Goal: Task Accomplishment & Management: Use online tool/utility

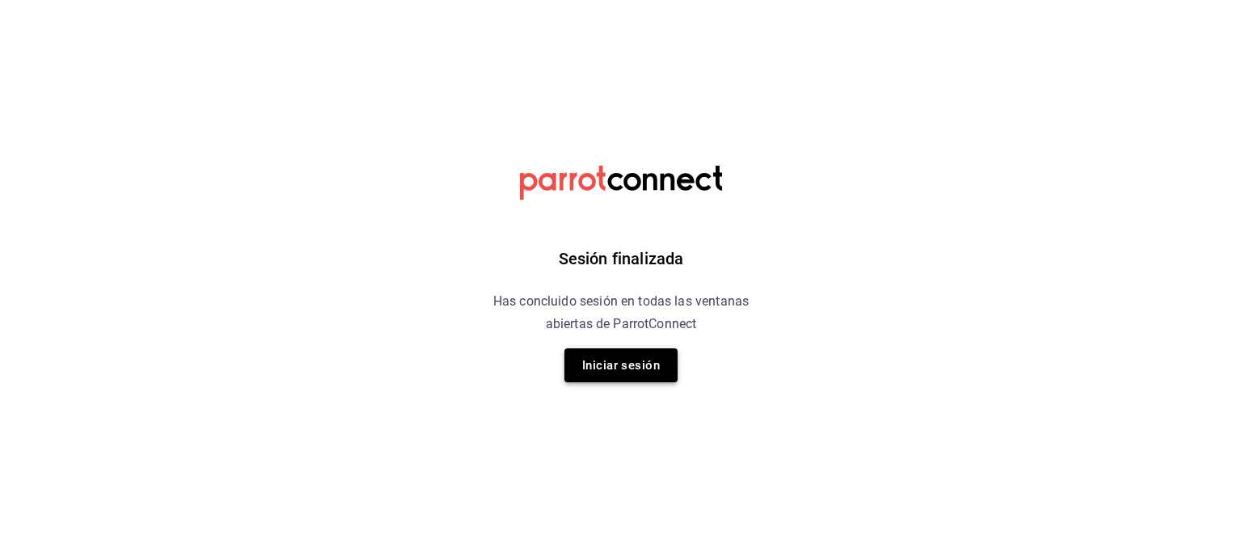
click at [651, 369] on button "Iniciar sesión" at bounding box center [620, 366] width 113 height 34
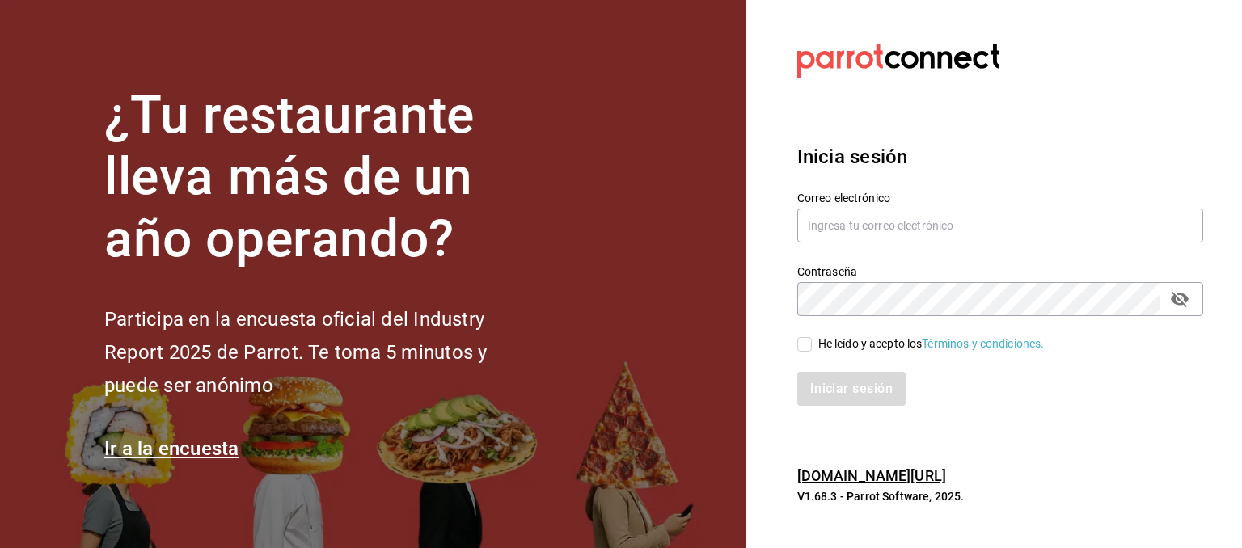
type input "hugo.sanchez@edutc.com.mx"
click at [836, 347] on div "He leído y acepto los Términos y condiciones." at bounding box center [931, 344] width 226 height 17
click at [812, 347] on input "He leído y acepto los Términos y condiciones." at bounding box center [804, 344] width 15 height 15
checkbox input "true"
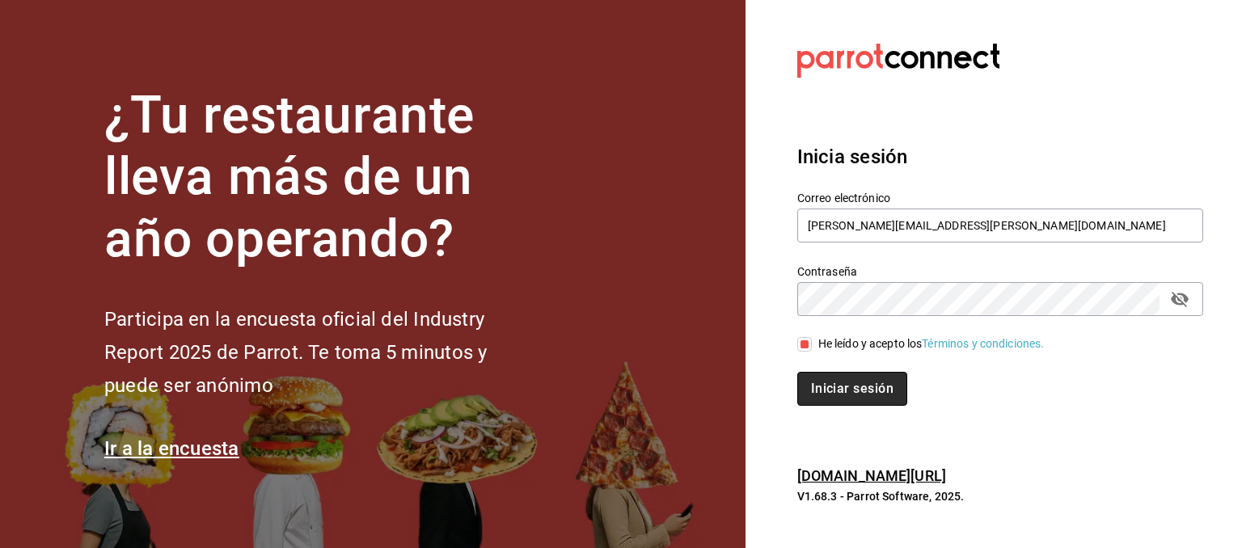
click at [839, 387] on button "Iniciar sesión" at bounding box center [852, 389] width 110 height 34
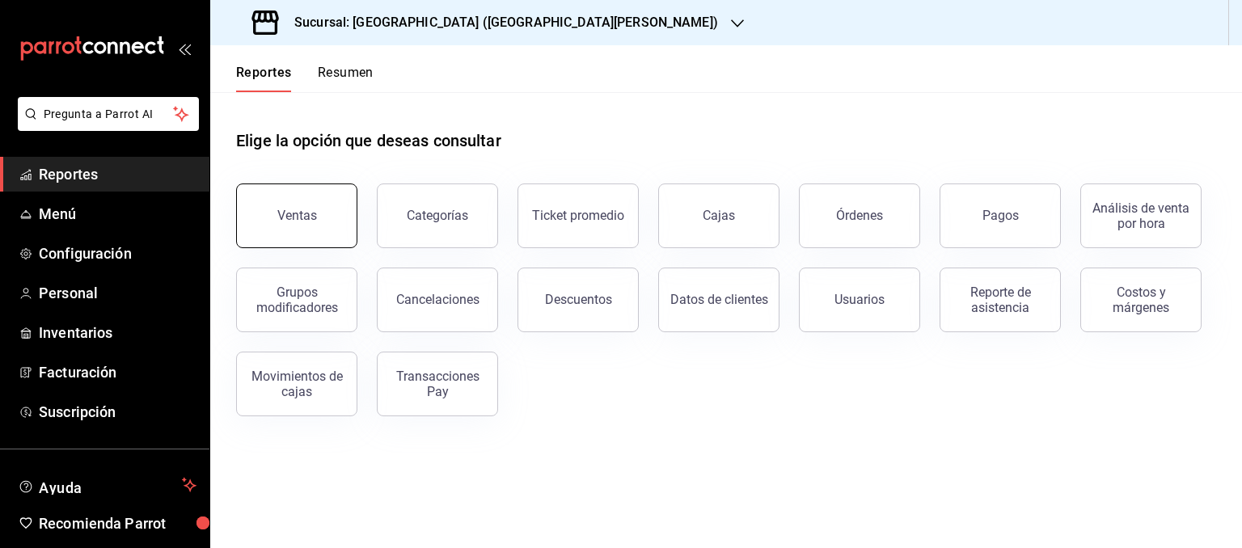
click at [310, 210] on div "Ventas" at bounding box center [297, 215] width 40 height 15
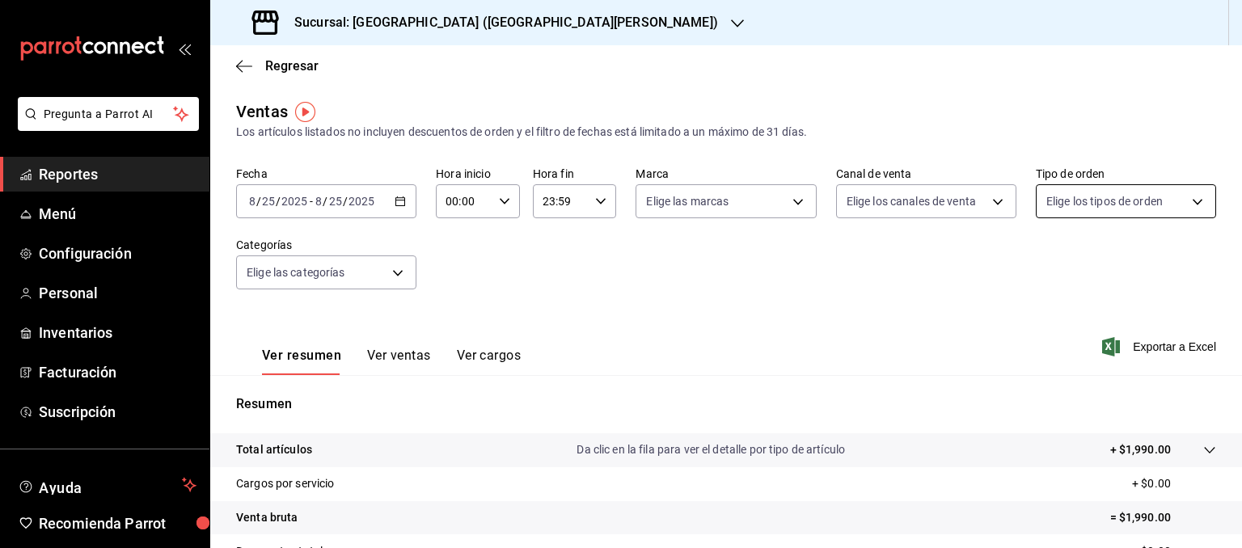
click at [1069, 206] on body "Pregunta a Parrot AI Reportes Menú Configuración Personal Inventarios Facturaci…" at bounding box center [621, 274] width 1242 height 548
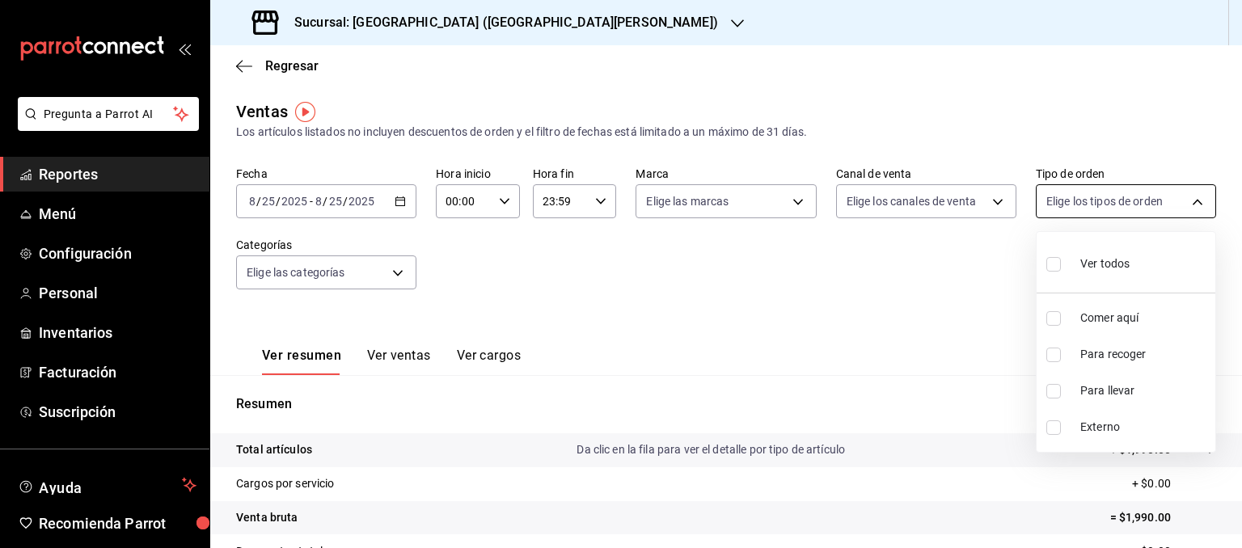
click at [1069, 206] on div at bounding box center [621, 274] width 1242 height 548
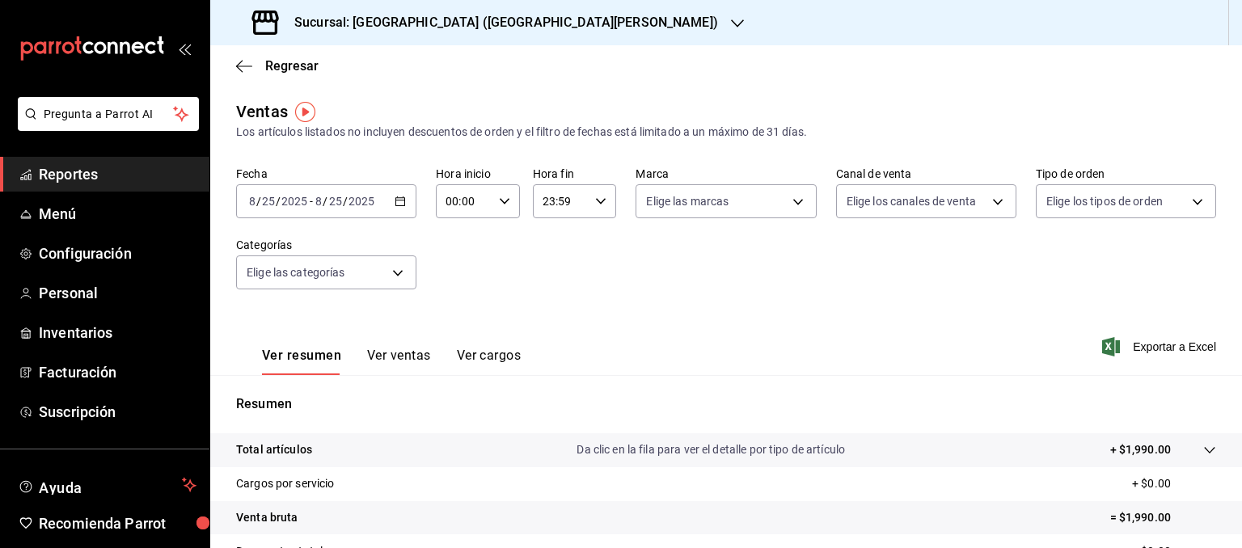
click at [836, 285] on div "Fecha [DATE] [DATE] - [DATE] [DATE] Hora inicio 00:00 Hora inicio Hora fin 23:5…" at bounding box center [726, 238] width 980 height 142
click at [351, 208] on input "2025" at bounding box center [361, 201] width 27 height 13
click at [396, 201] on \(Stroke\) "button" at bounding box center [400, 201] width 10 height 9
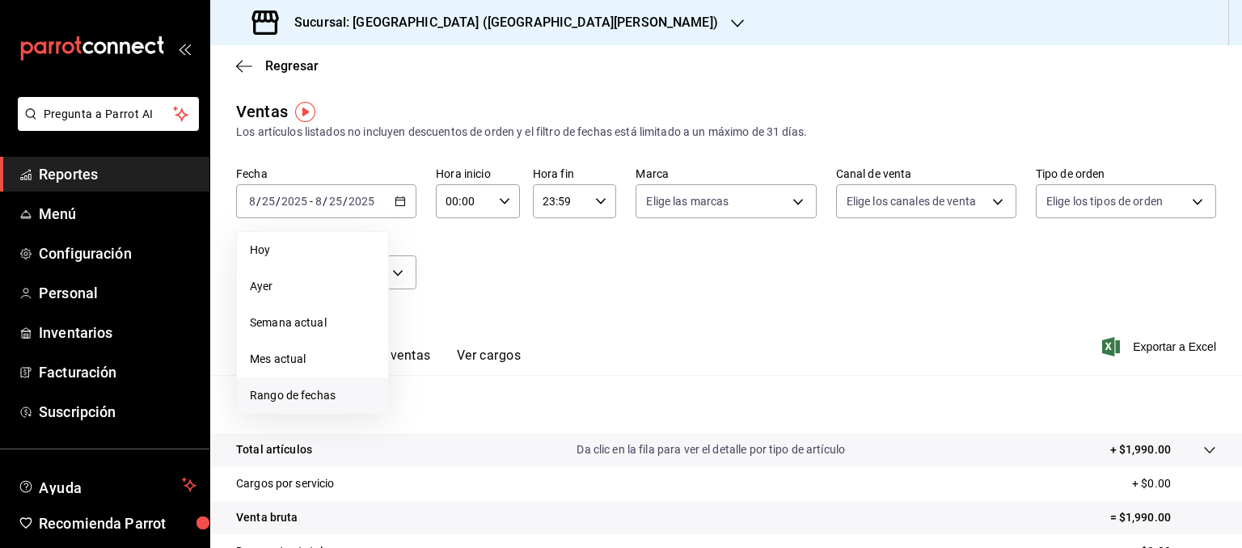
click at [307, 387] on li "Rango de fechas" at bounding box center [312, 396] width 151 height 36
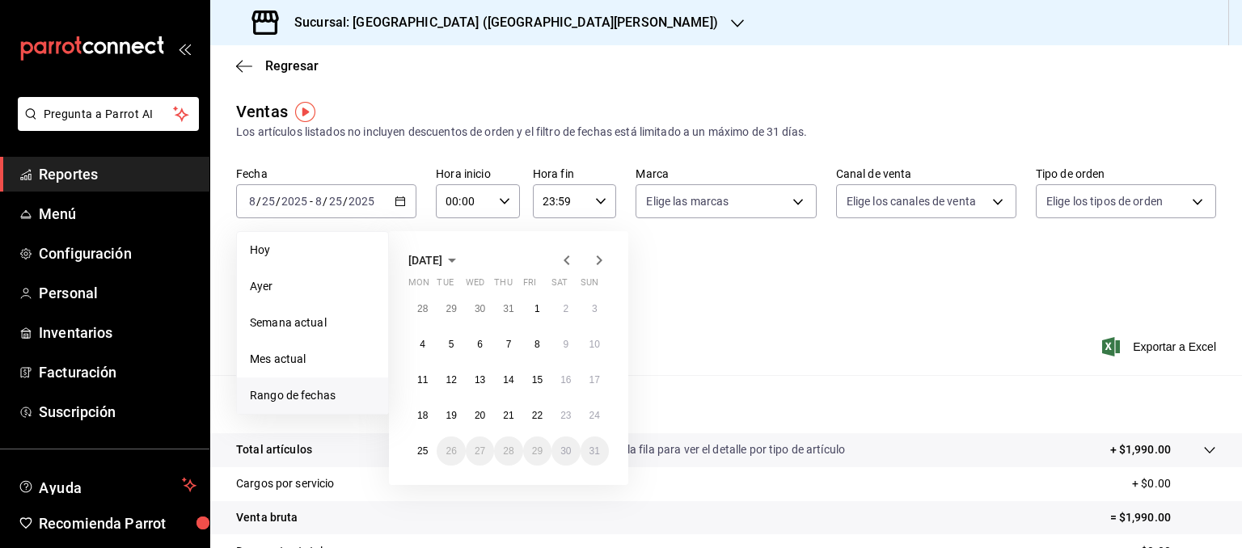
click at [574, 263] on icon "button" at bounding box center [566, 260] width 19 height 19
click at [572, 260] on icon "button" at bounding box center [566, 260] width 19 height 19
click at [450, 311] on abbr "1" at bounding box center [452, 308] width 6 height 11
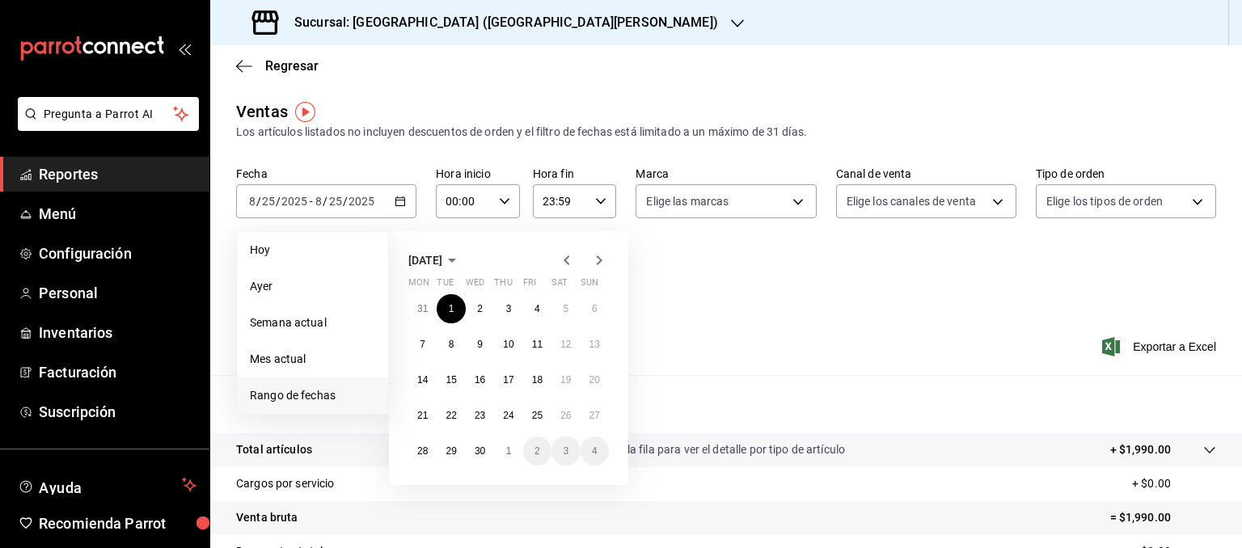
click at [602, 262] on icon "button" at bounding box center [599, 260] width 19 height 19
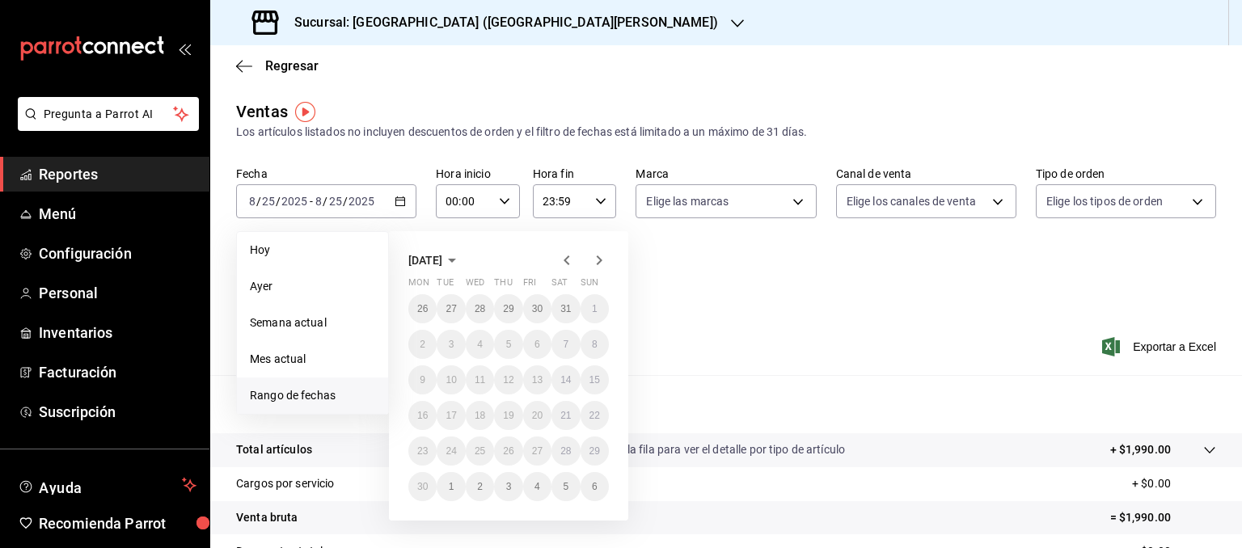
click at [602, 262] on icon "button" at bounding box center [599, 260] width 19 height 19
click at [568, 260] on icon "button" at bounding box center [566, 260] width 19 height 19
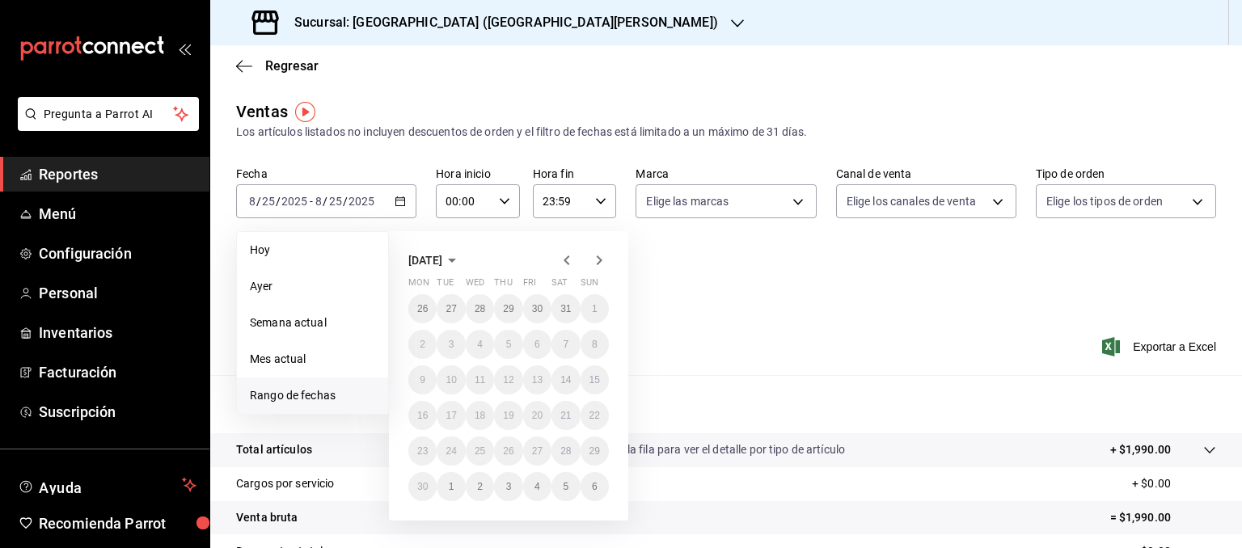
click at [568, 260] on icon "button" at bounding box center [566, 260] width 19 height 19
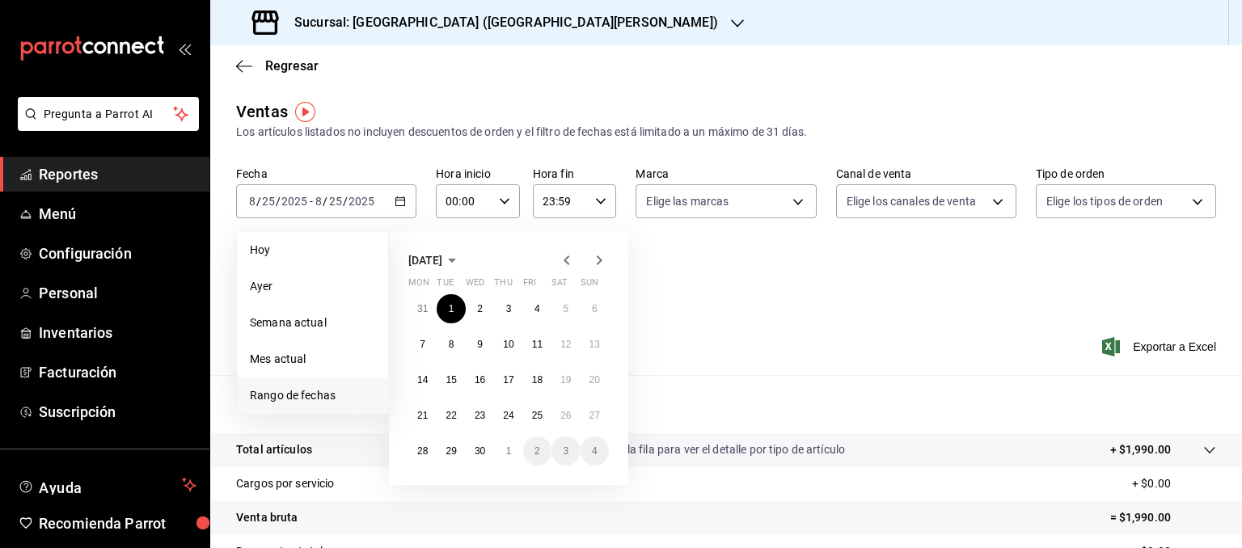
click at [568, 260] on icon "button" at bounding box center [566, 260] width 19 height 19
click at [603, 264] on icon "button" at bounding box center [599, 260] width 19 height 19
click at [452, 309] on abbr "1" at bounding box center [452, 308] width 6 height 11
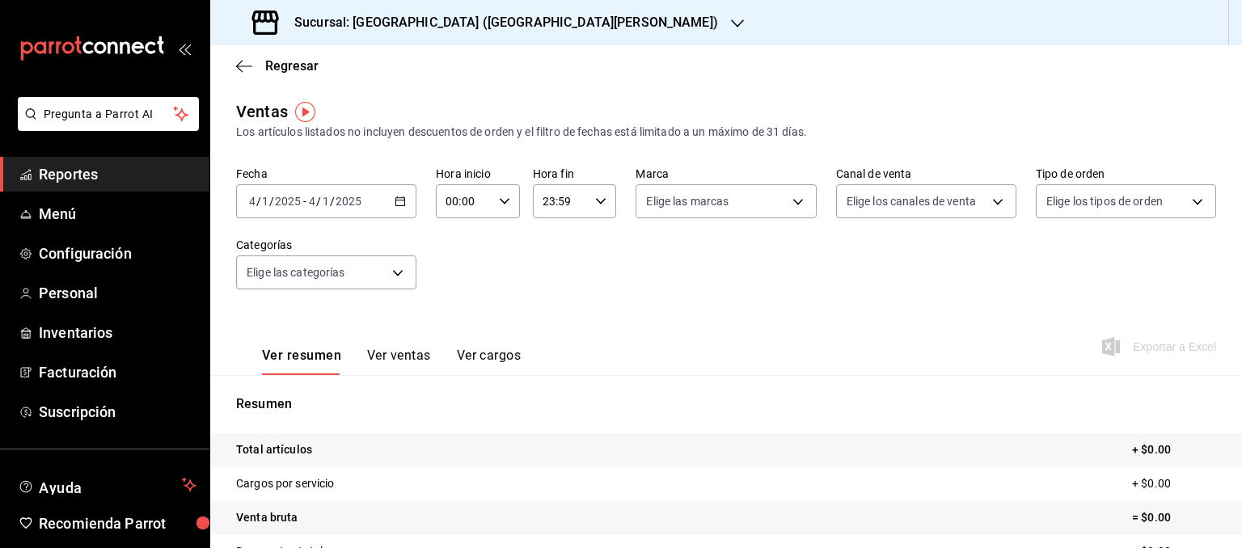
click at [394, 206] on div "[DATE] [DATE] - [DATE] [DATE]" at bounding box center [326, 201] width 180 height 34
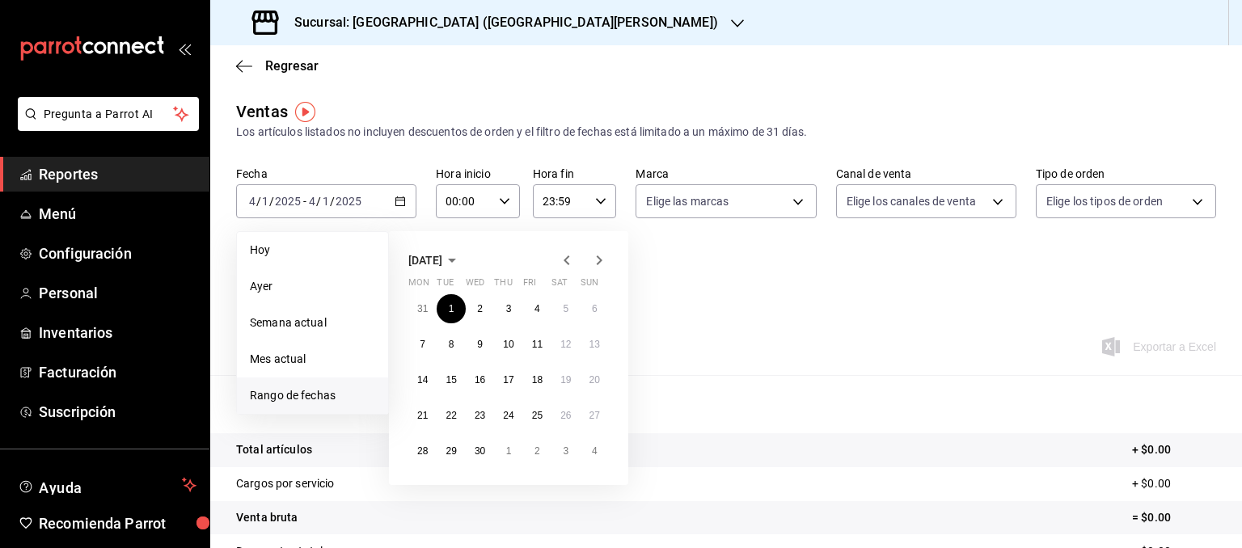
click at [597, 263] on icon "button" at bounding box center [599, 260] width 19 height 19
click at [598, 412] on abbr "24" at bounding box center [595, 415] width 11 height 11
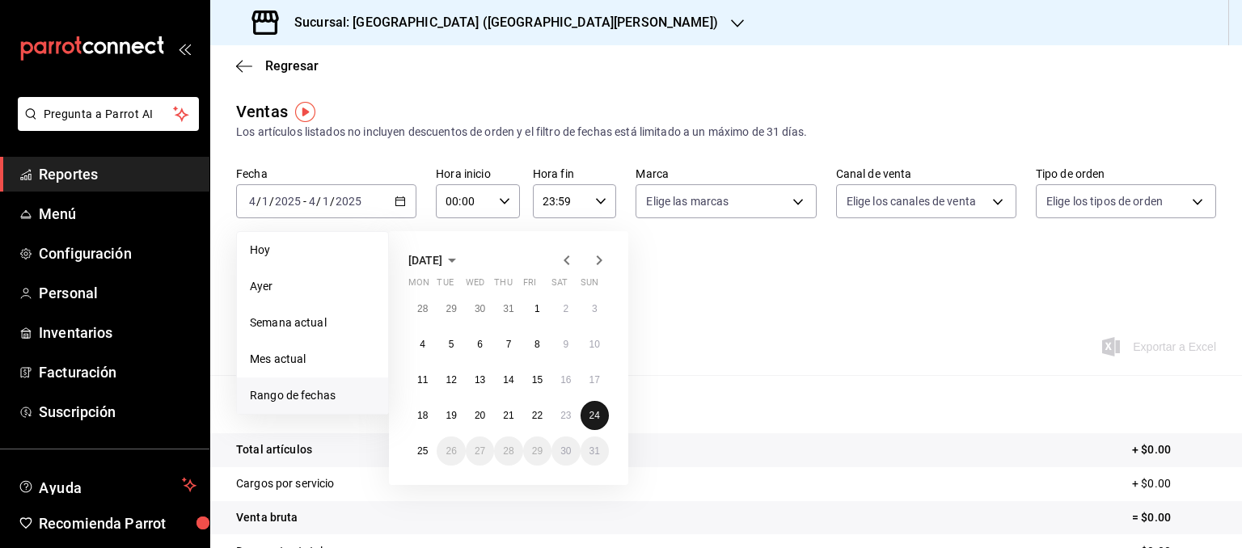
click at [598, 412] on abbr "24" at bounding box center [595, 415] width 11 height 11
click at [598, 412] on p "Resumen" at bounding box center [726, 404] width 980 height 19
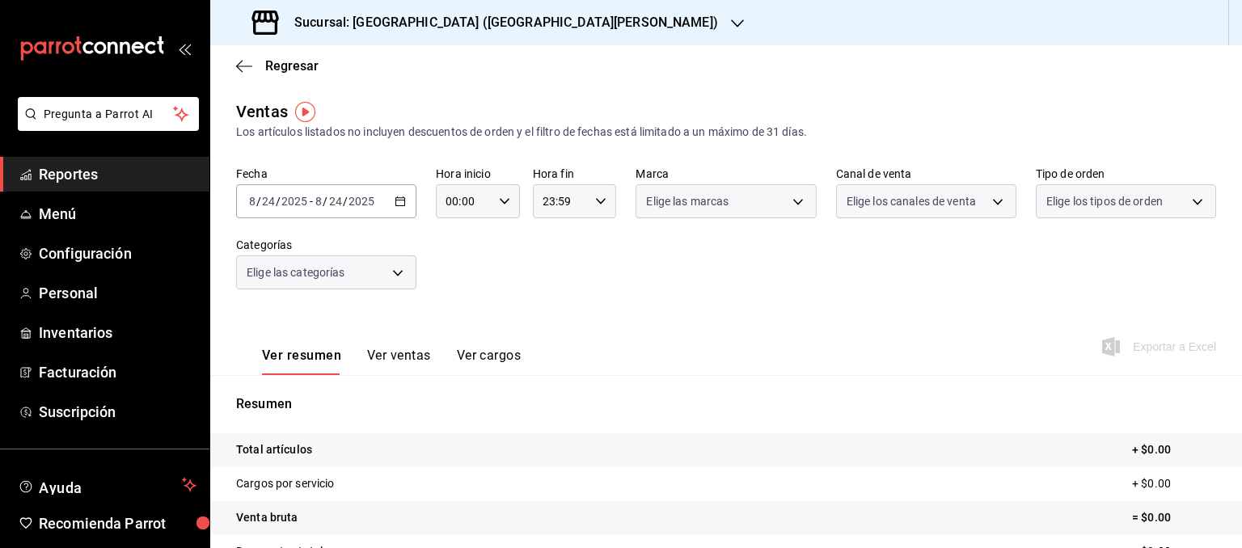
click at [598, 412] on p "Resumen" at bounding box center [726, 404] width 980 height 19
click at [396, 199] on \(Stroke\) "button" at bounding box center [400, 201] width 10 height 9
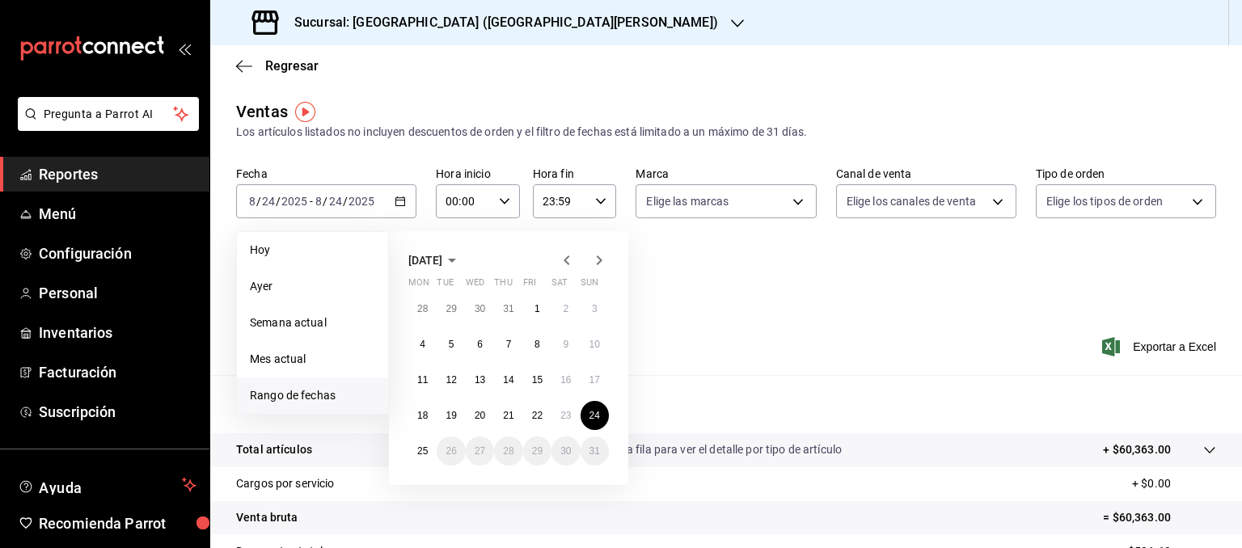
click at [558, 263] on icon "button" at bounding box center [566, 260] width 19 height 19
click at [558, 262] on icon "button" at bounding box center [566, 260] width 19 height 19
click at [452, 311] on abbr "1" at bounding box center [452, 308] width 6 height 11
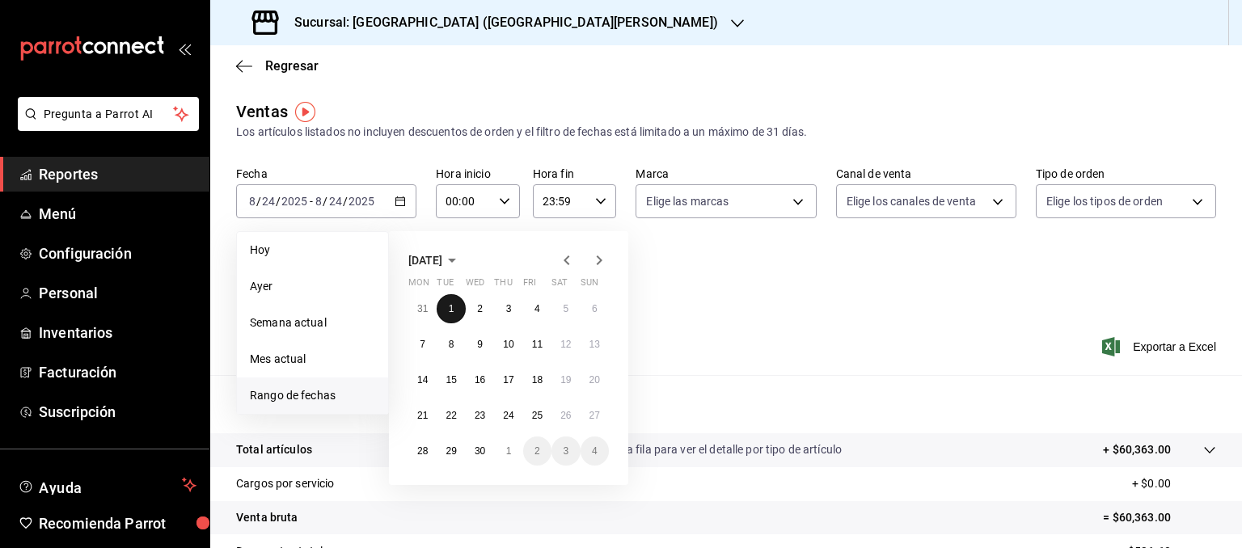
click at [452, 311] on abbr "1" at bounding box center [452, 308] width 6 height 11
click at [452, 311] on div "Ver resumen Ver ventas Ver cargos Exportar a Excel" at bounding box center [726, 342] width 1032 height 66
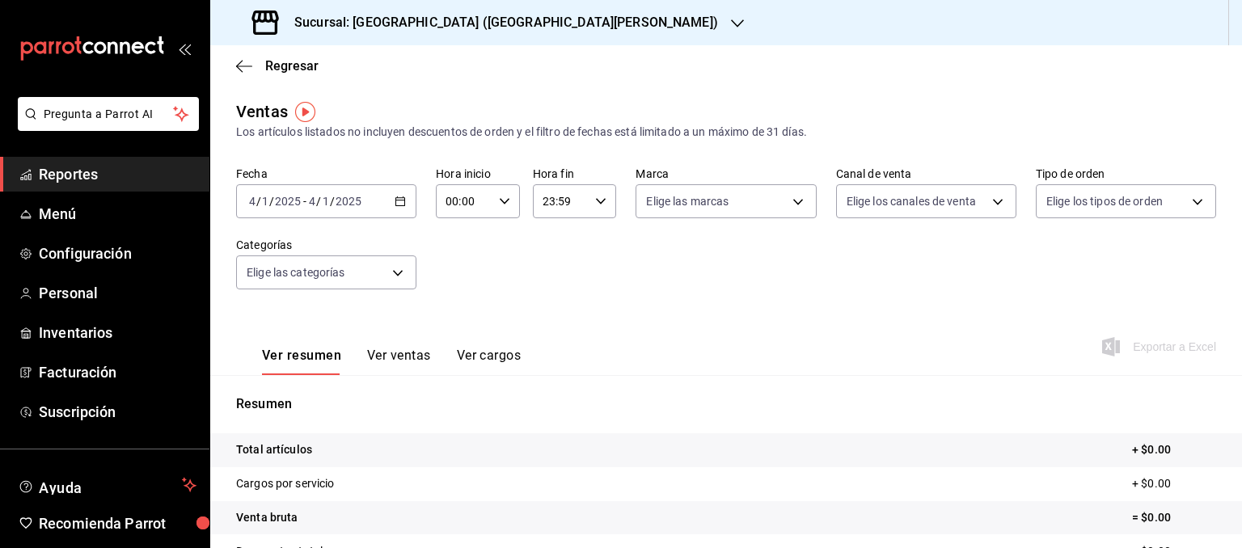
click at [313, 195] on input "4" at bounding box center [312, 201] width 8 height 13
click at [320, 201] on span "/" at bounding box center [318, 201] width 5 height 13
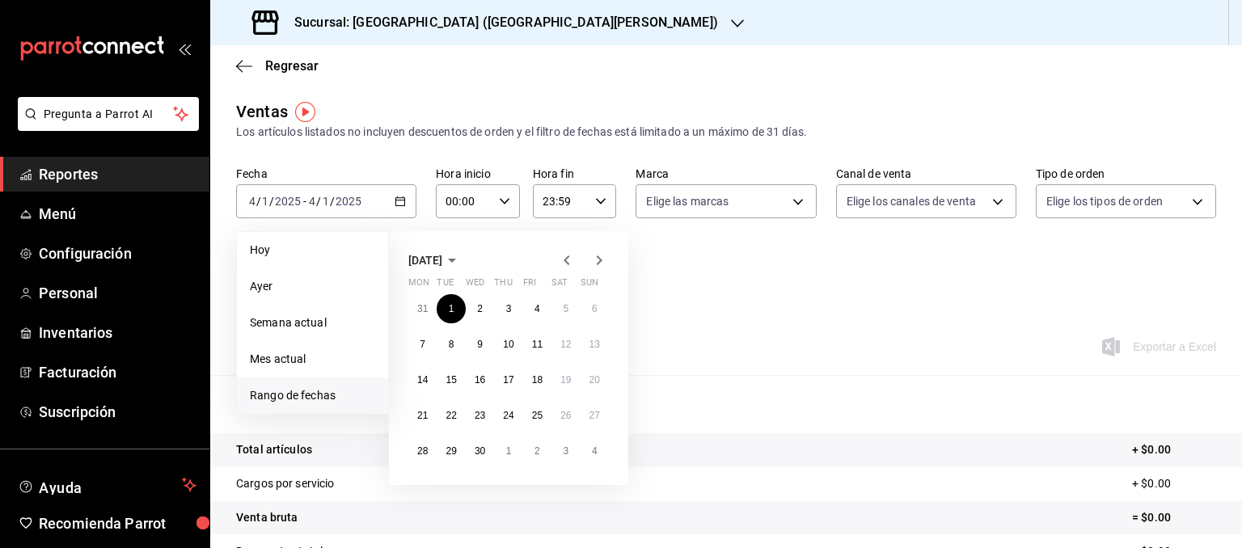
click at [599, 257] on icon "button" at bounding box center [599, 260] width 19 height 19
click at [587, 416] on button "24" at bounding box center [595, 415] width 28 height 29
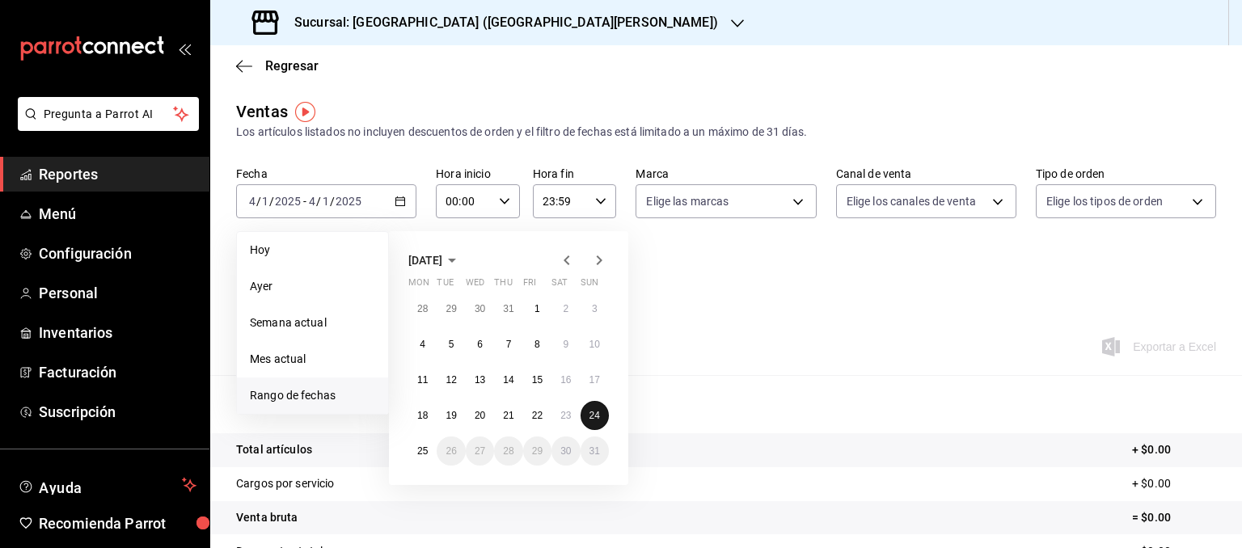
click at [587, 416] on button "24" at bounding box center [595, 415] width 28 height 29
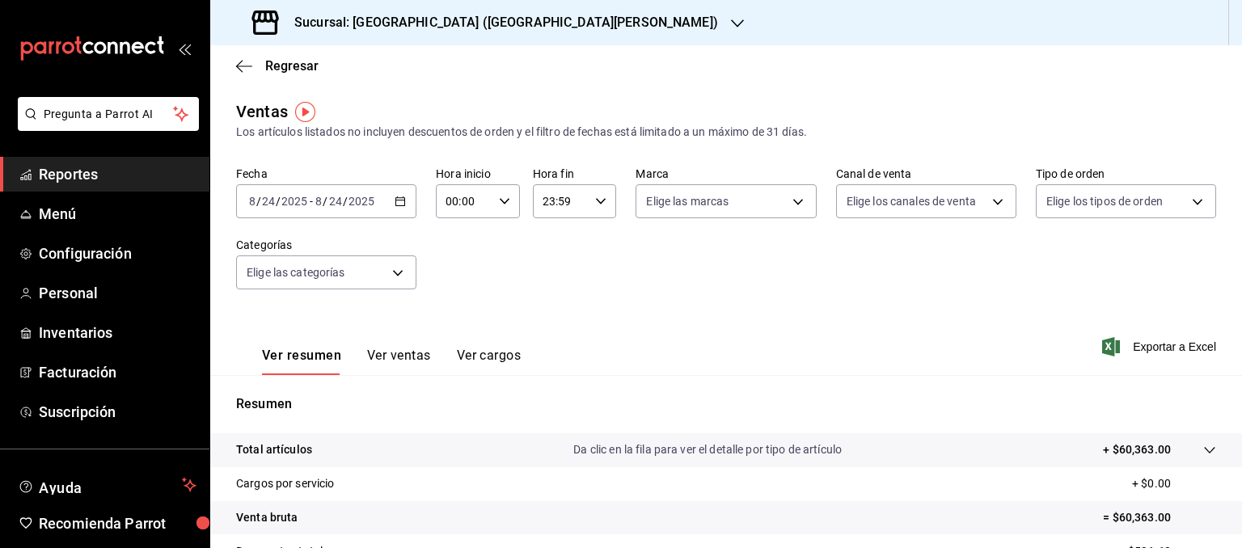
click at [367, 209] on div "[DATE] [DATE] - [DATE] [DATE]" at bounding box center [326, 201] width 180 height 34
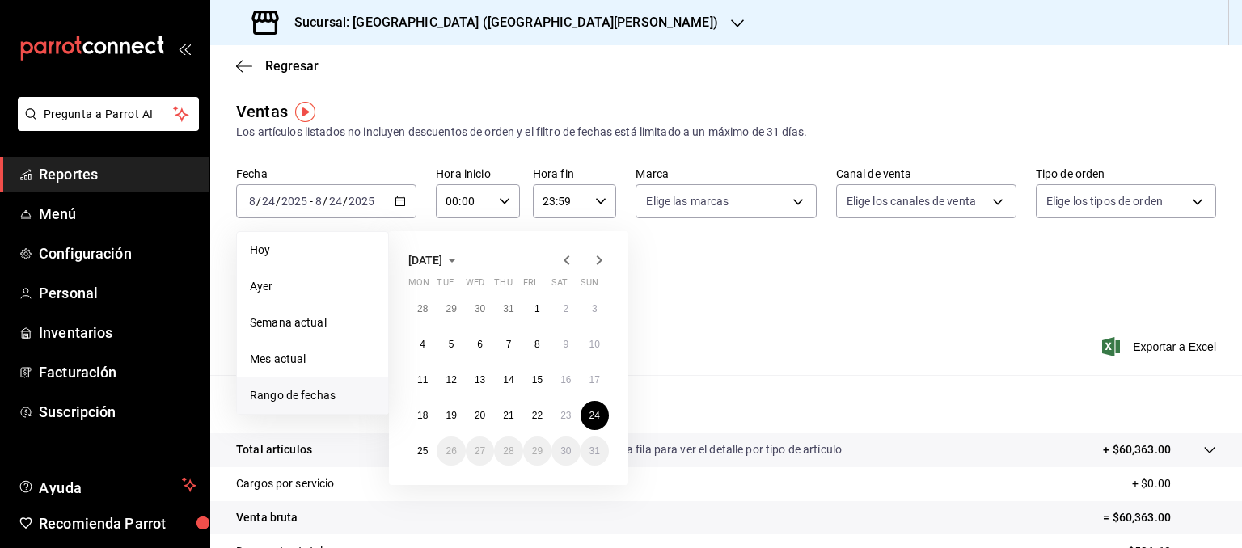
click at [301, 396] on span "Rango de fechas" at bounding box center [312, 395] width 125 height 17
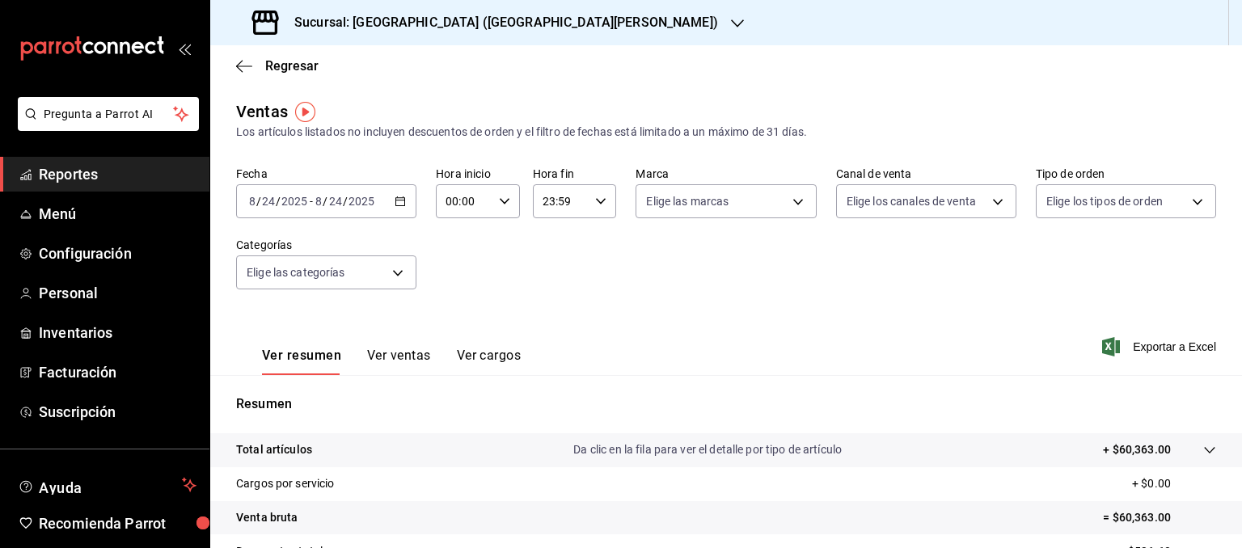
click at [276, 201] on span "/" at bounding box center [278, 201] width 5 height 13
click at [270, 201] on input "24" at bounding box center [268, 201] width 15 height 13
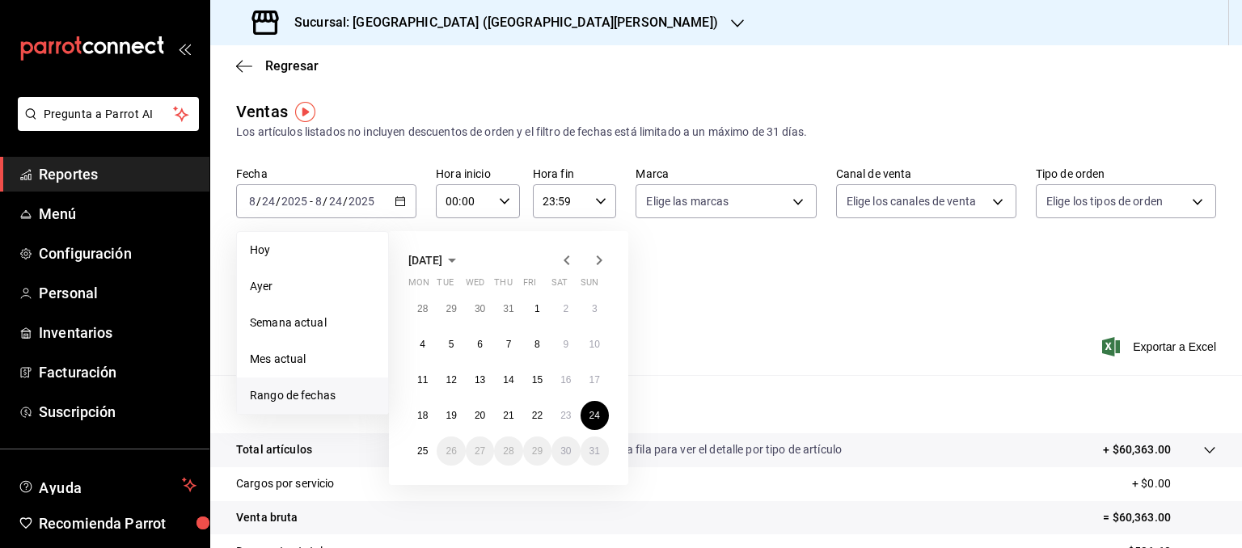
click at [564, 258] on icon "button" at bounding box center [566, 260] width 19 height 19
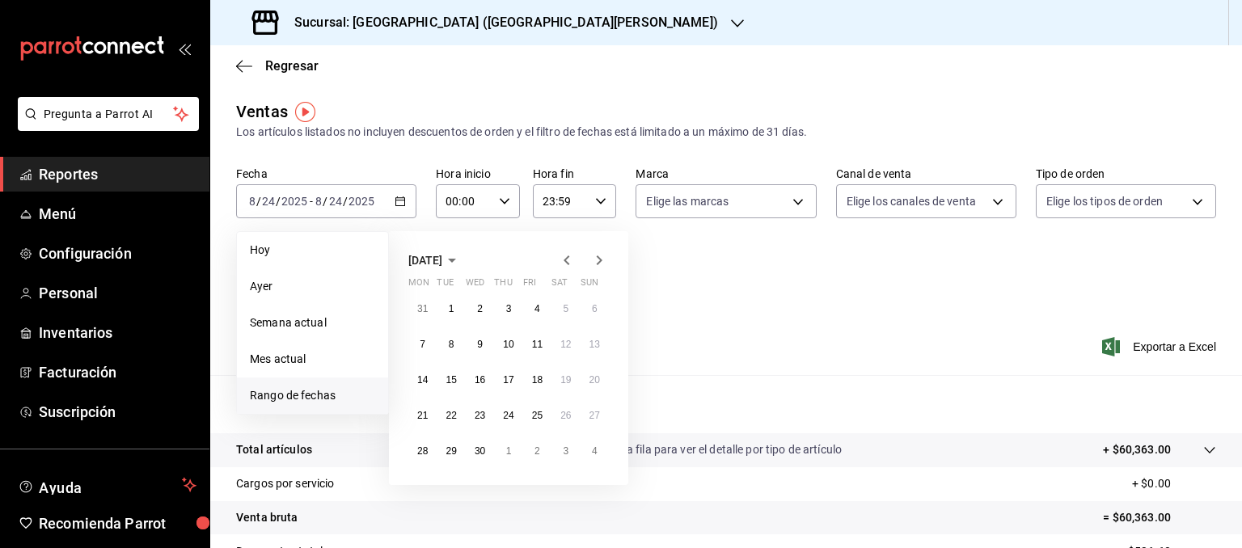
click at [564, 258] on icon "button" at bounding box center [566, 260] width 19 height 19
click at [597, 264] on icon "button" at bounding box center [599, 260] width 19 height 19
click at [473, 303] on button "1" at bounding box center [480, 308] width 28 height 29
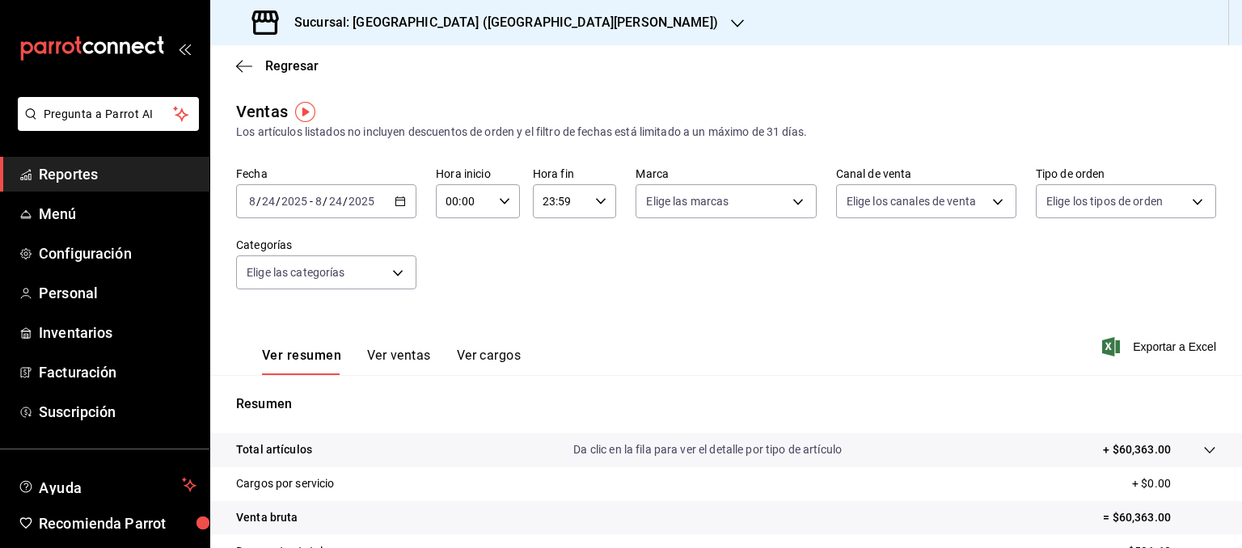
click at [264, 206] on input "24" at bounding box center [268, 201] width 15 height 13
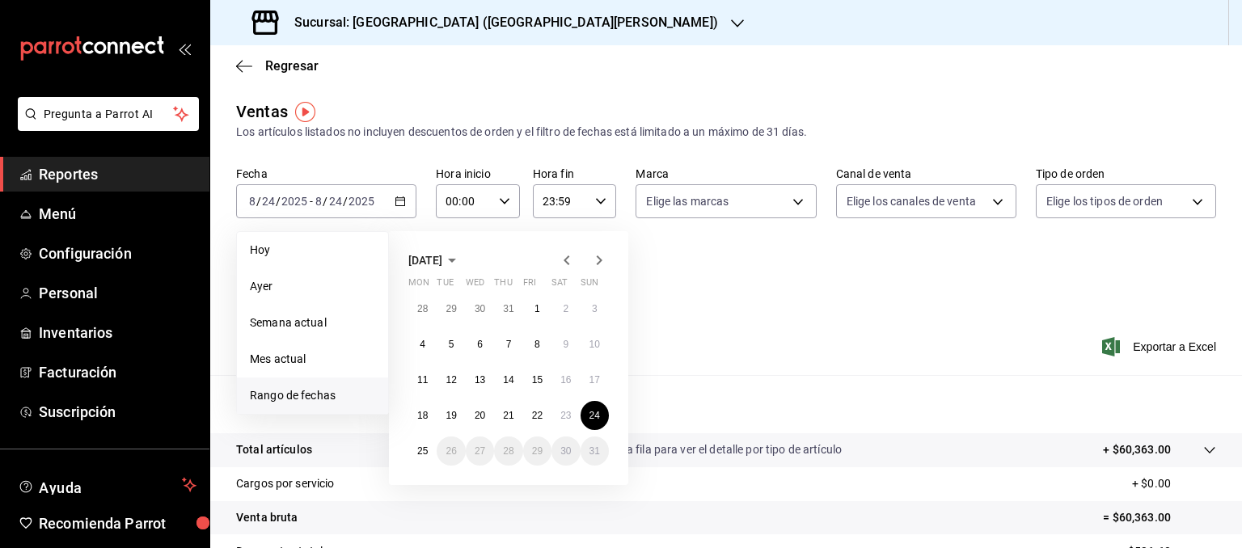
click at [567, 258] on icon "button" at bounding box center [567, 261] width 6 height 10
click at [453, 308] on abbr "1" at bounding box center [452, 308] width 6 height 11
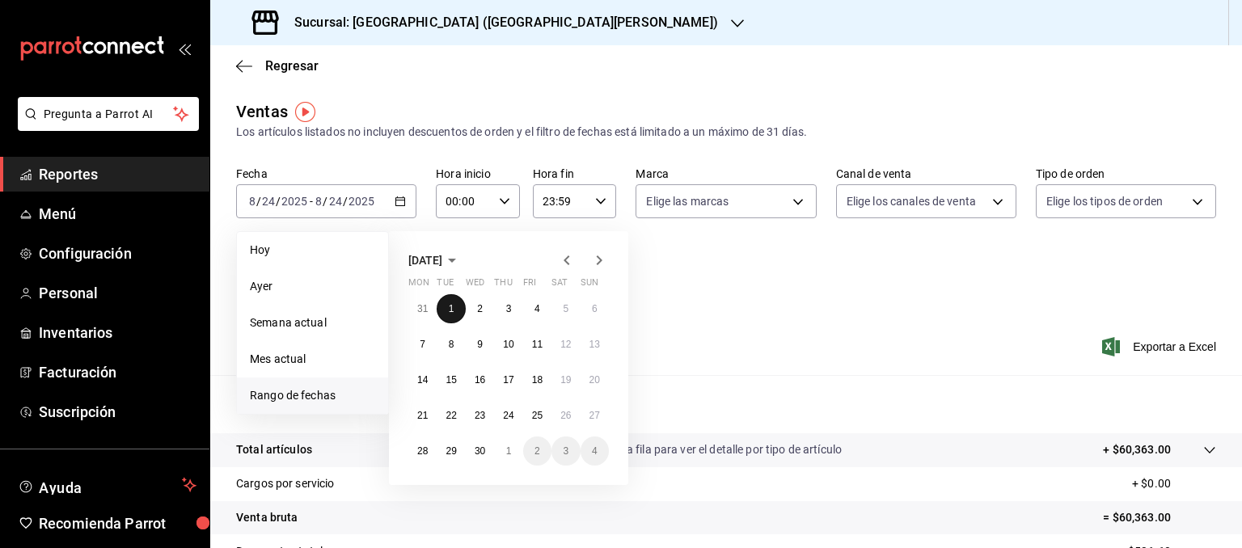
click at [453, 308] on abbr "1" at bounding box center [452, 308] width 6 height 11
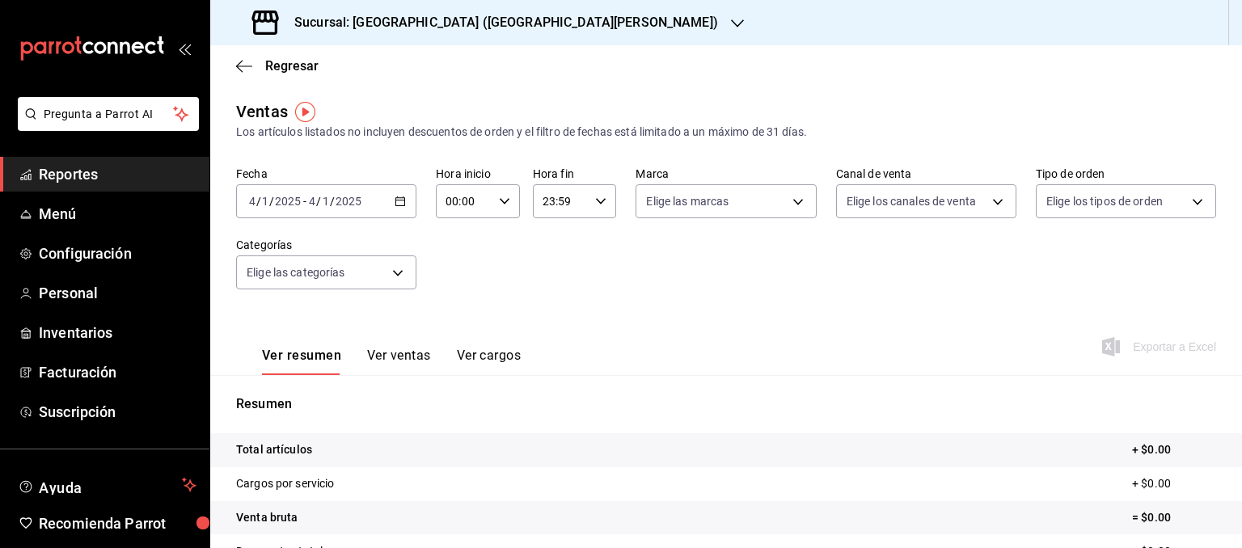
click at [340, 201] on input "2025" at bounding box center [348, 201] width 27 height 13
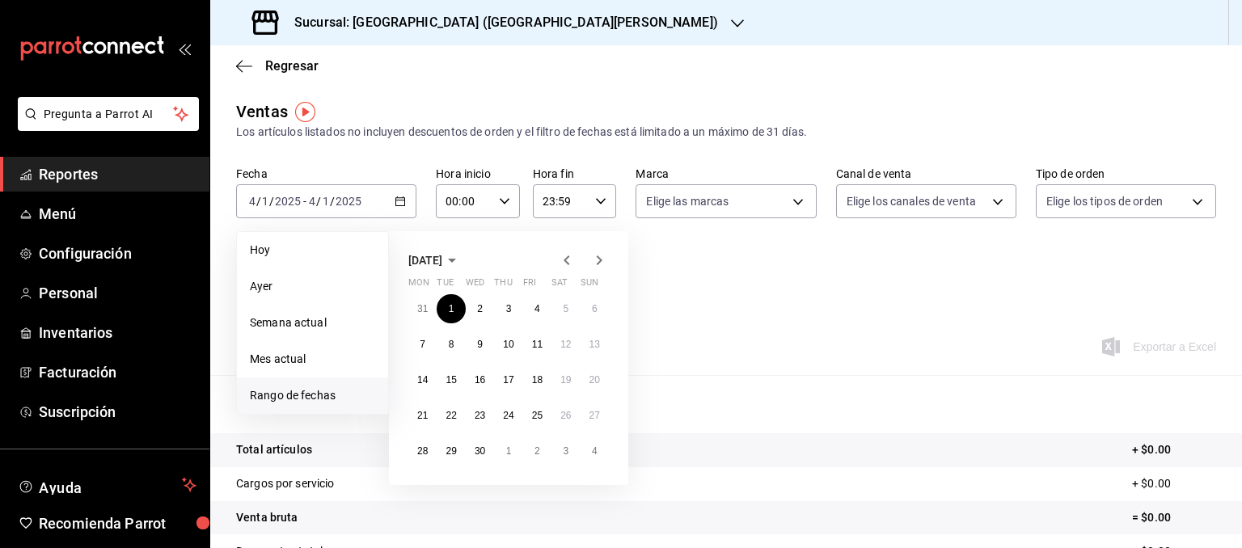
click at [592, 257] on icon "button" at bounding box center [599, 260] width 19 height 19
click at [603, 416] on button "24" at bounding box center [595, 415] width 28 height 29
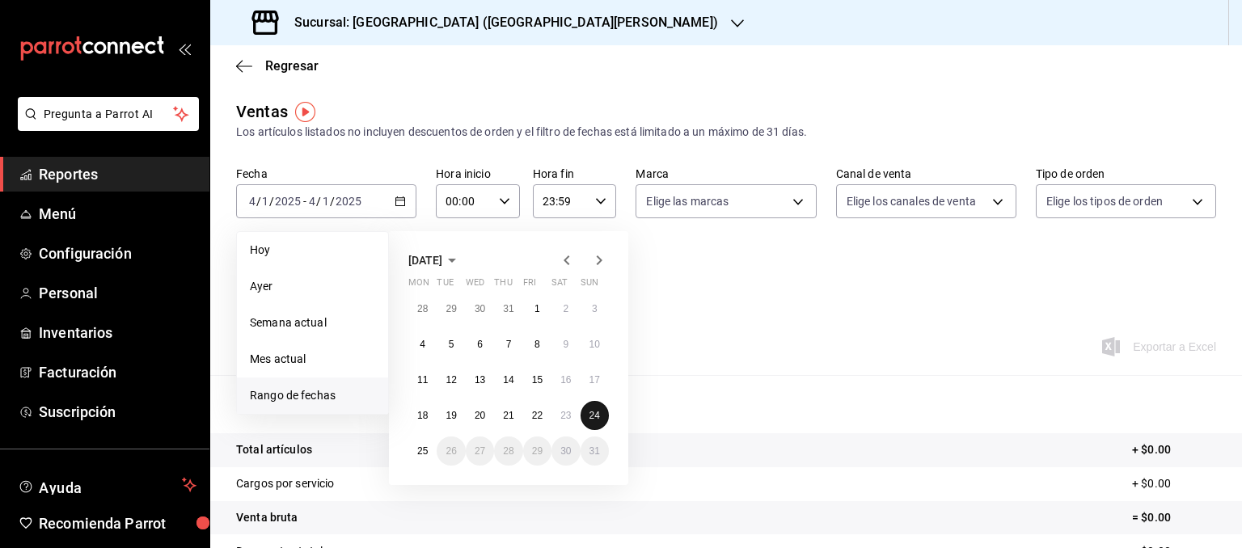
click button "24" at bounding box center [595, 415] width 28 height 29
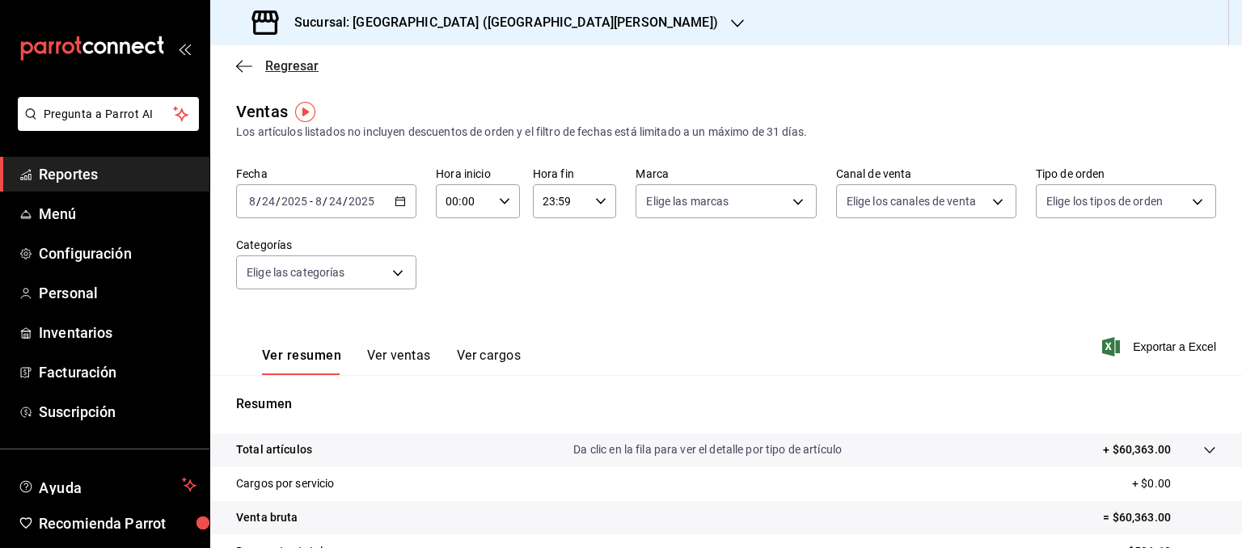
click at [269, 68] on span "Regresar" at bounding box center [291, 65] width 53 height 15
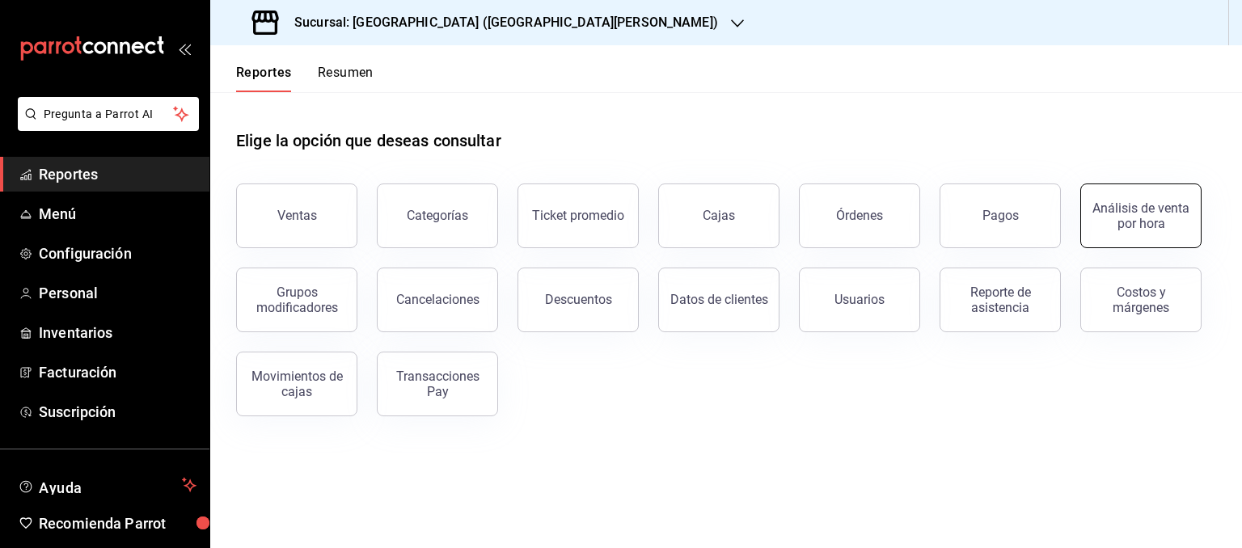
click at [1145, 229] on div "Análisis de venta por hora" at bounding box center [1141, 216] width 100 height 31
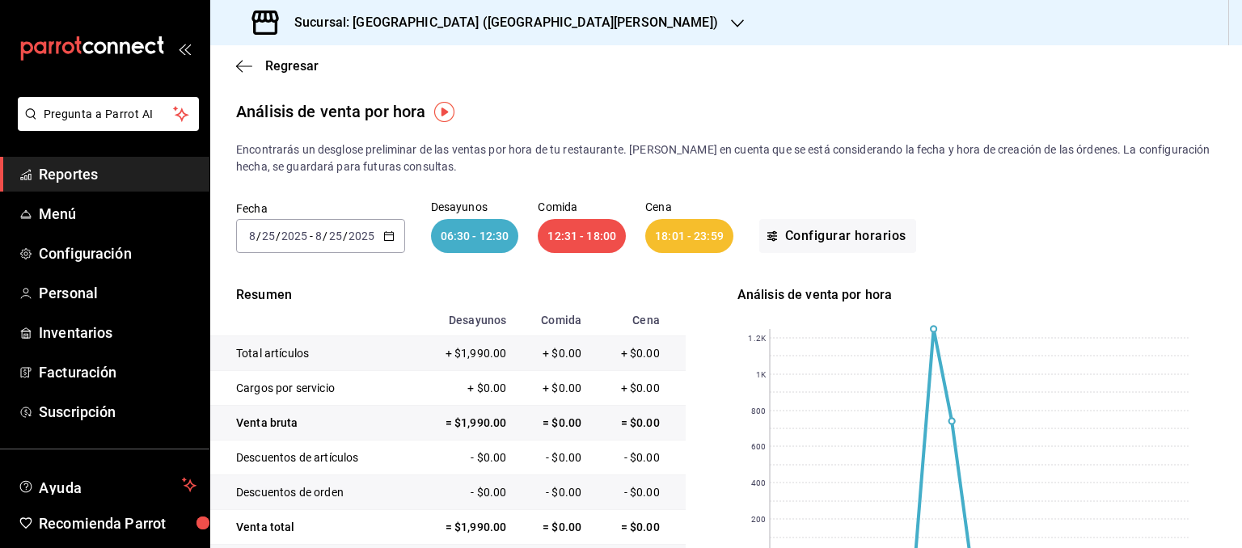
click at [345, 238] on span "/" at bounding box center [345, 236] width 5 height 13
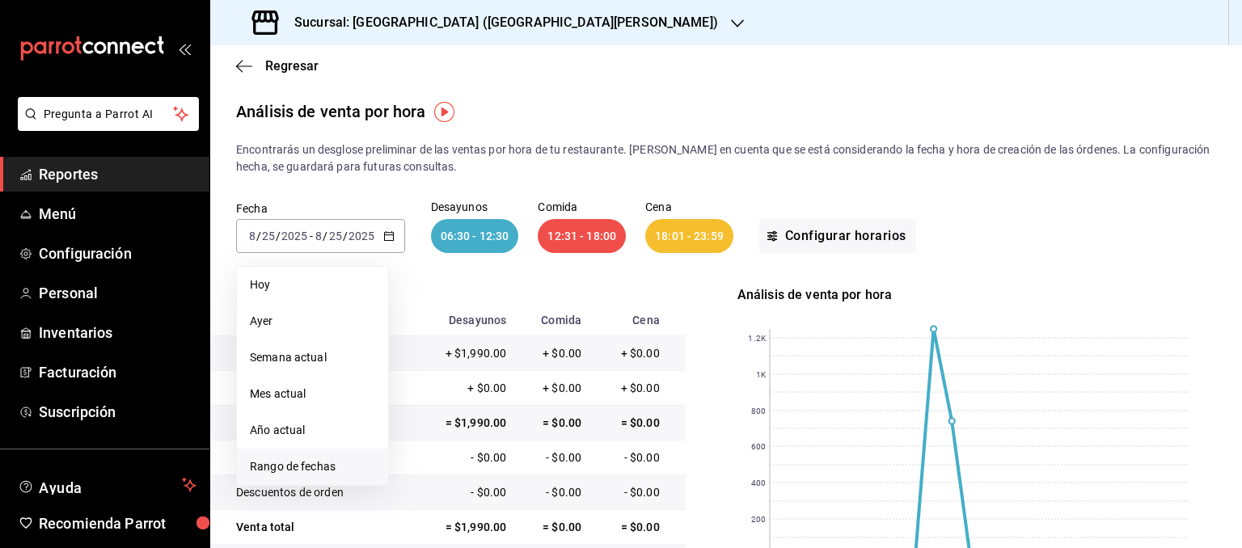
click at [311, 465] on span "Rango de fechas" at bounding box center [312, 467] width 125 height 17
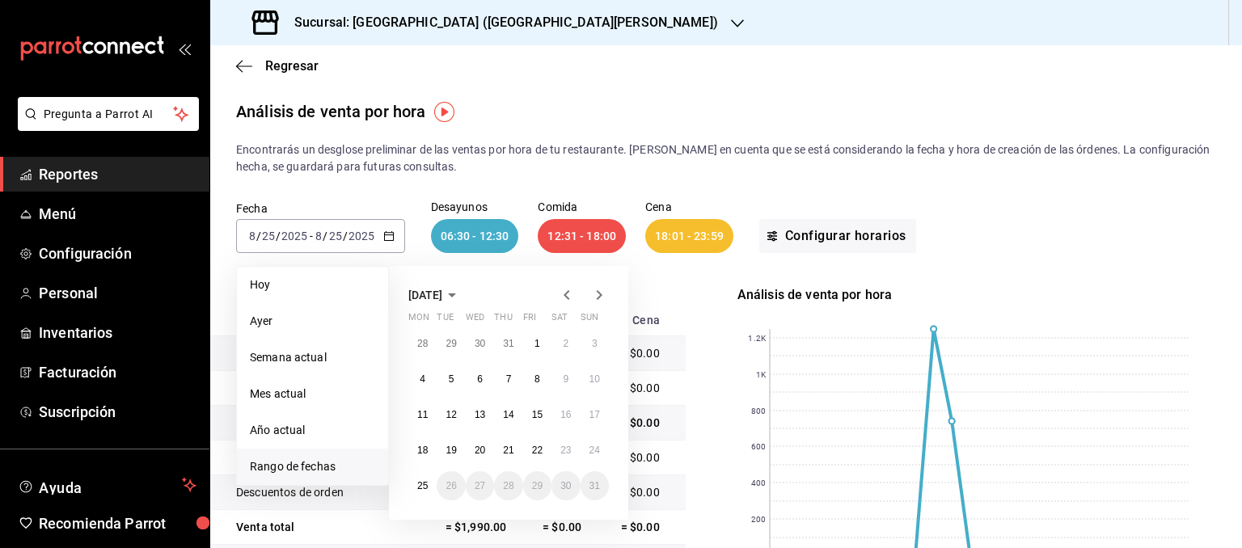
click at [571, 295] on icon "button" at bounding box center [566, 294] width 19 height 19
click at [451, 346] on abbr "1" at bounding box center [452, 343] width 6 height 11
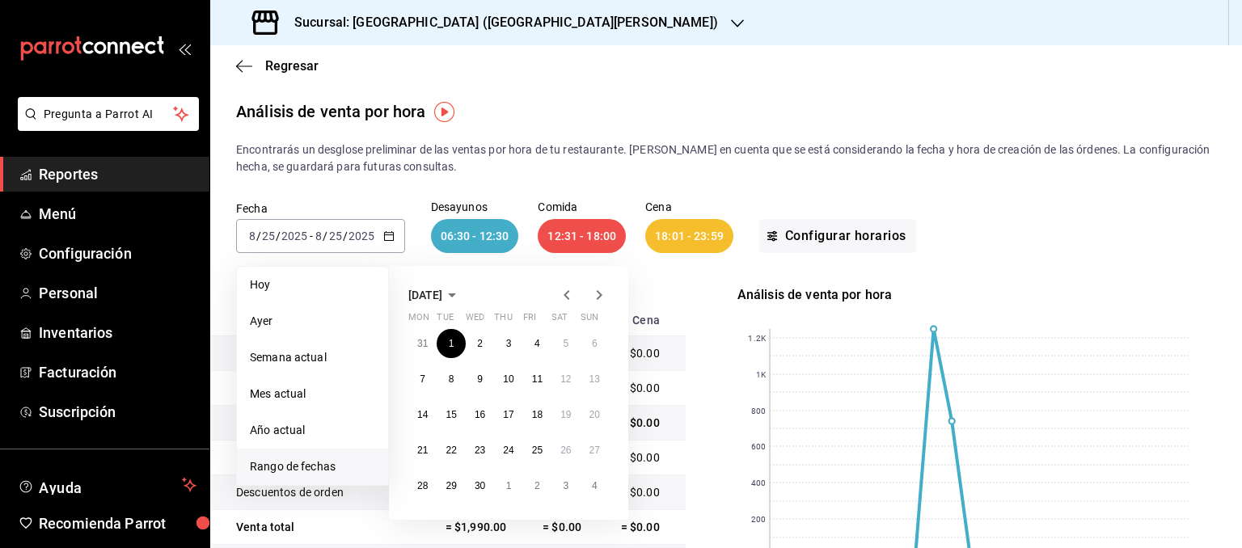
click at [600, 294] on icon "button" at bounding box center [600, 295] width 6 height 10
click at [590, 448] on abbr "24" at bounding box center [595, 450] width 11 height 11
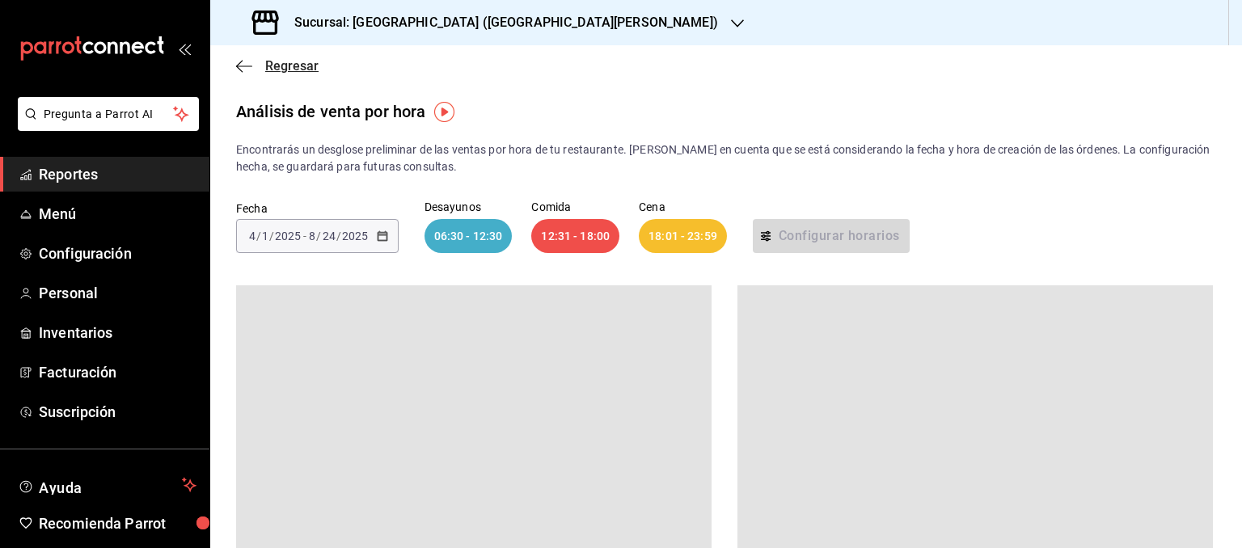
click at [280, 66] on span "Regresar" at bounding box center [291, 65] width 53 height 15
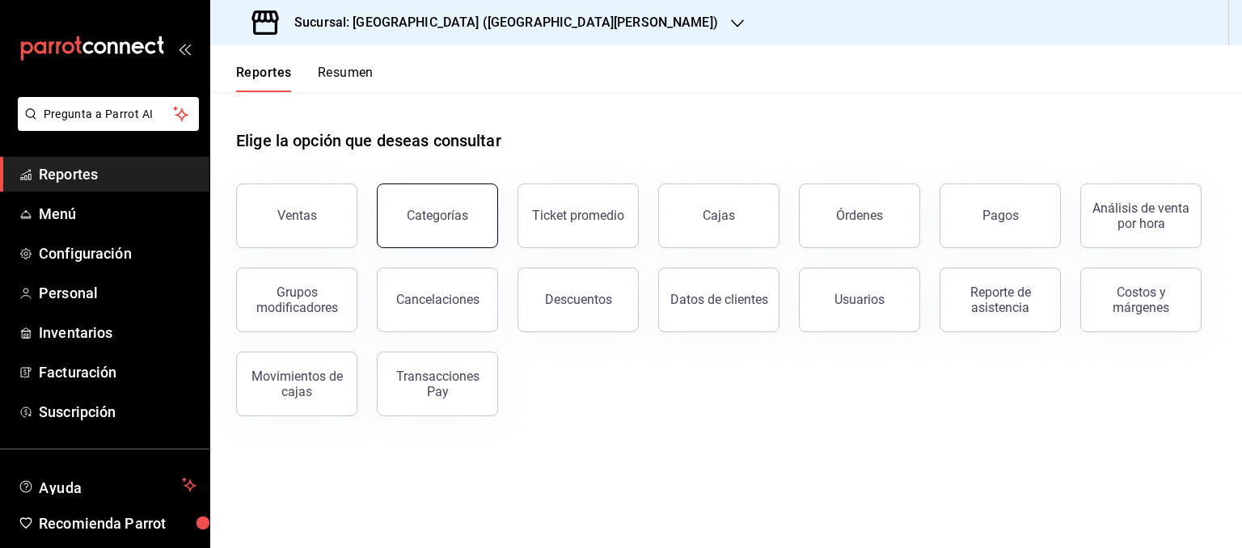
click at [416, 226] on button "Categorías" at bounding box center [437, 216] width 121 height 65
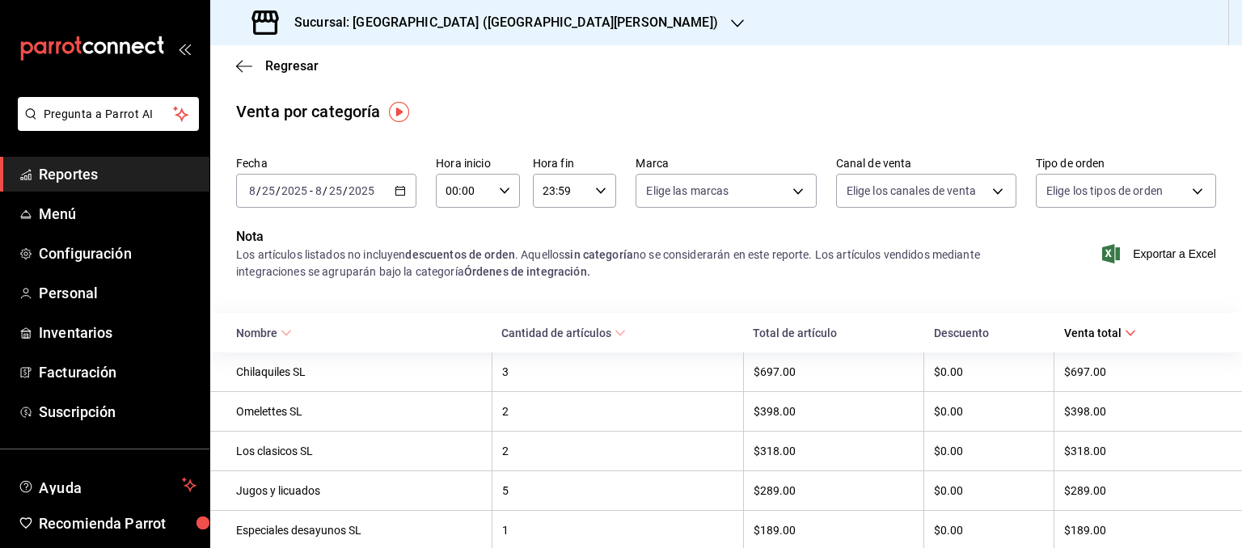
click at [404, 195] on icon "button" at bounding box center [400, 190] width 11 height 11
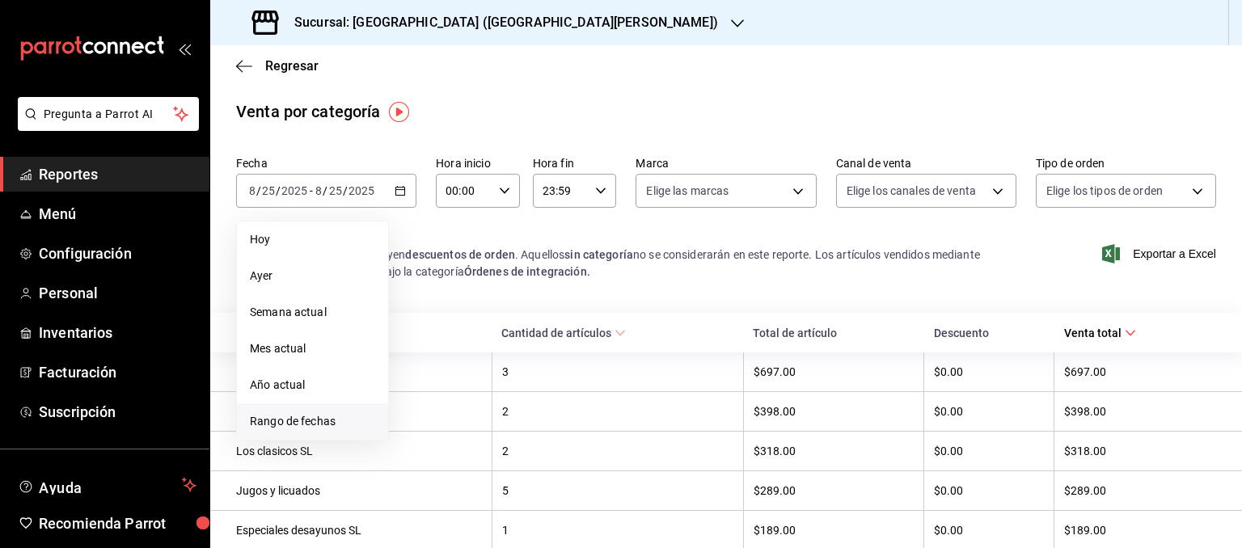
click at [309, 421] on span "Rango de fechas" at bounding box center [312, 421] width 125 height 17
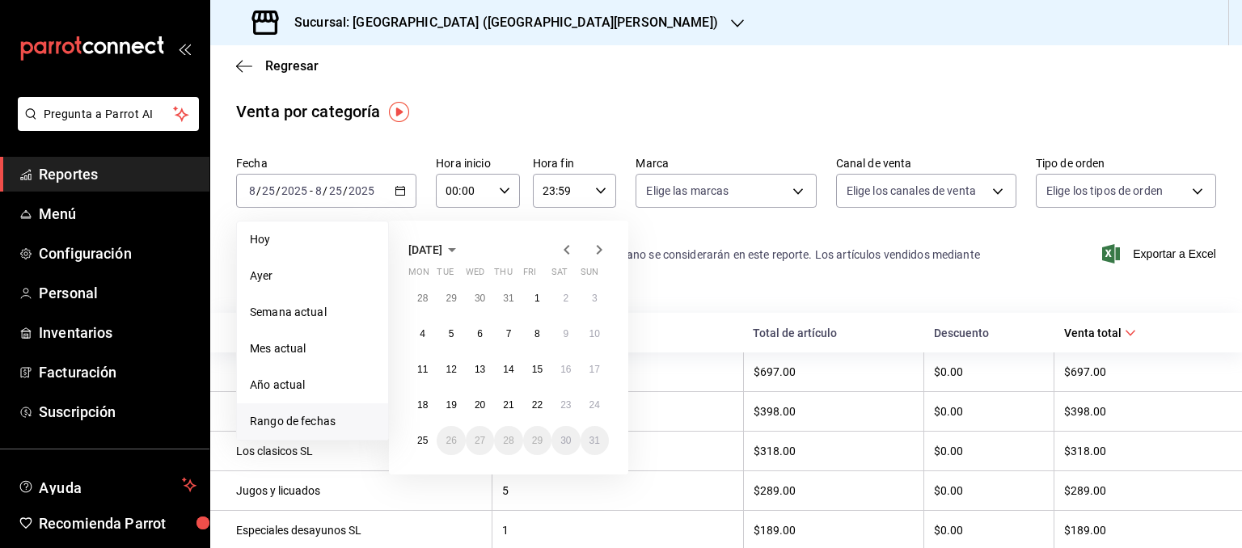
click at [566, 246] on icon "button" at bounding box center [566, 249] width 19 height 19
click at [451, 297] on abbr "1" at bounding box center [452, 298] width 6 height 11
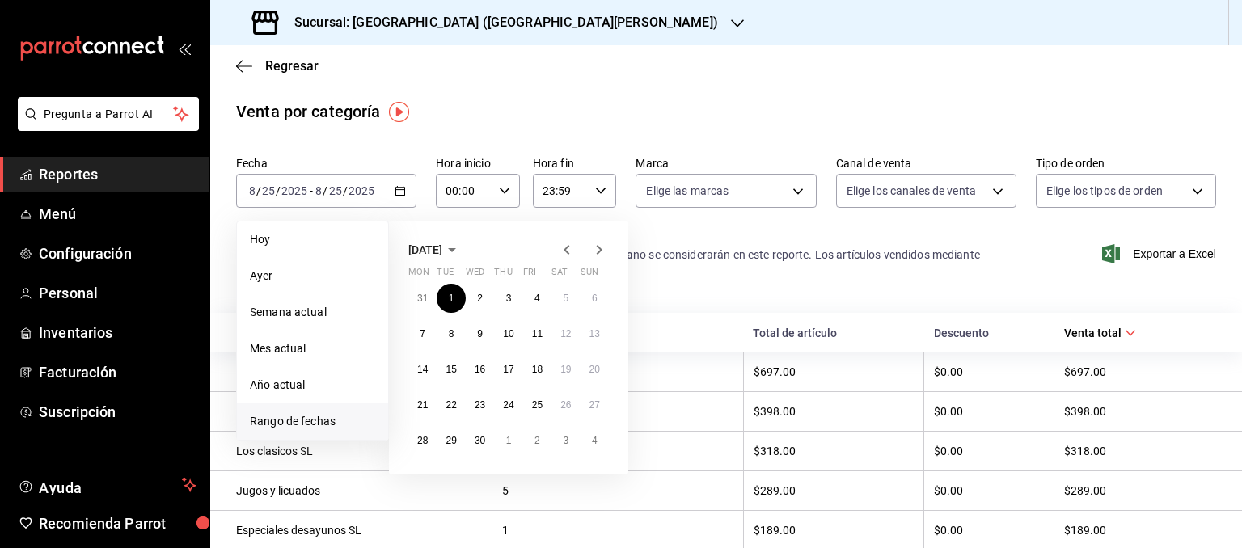
click at [600, 253] on icon "button" at bounding box center [600, 250] width 6 height 10
click at [593, 408] on abbr "24" at bounding box center [595, 405] width 11 height 11
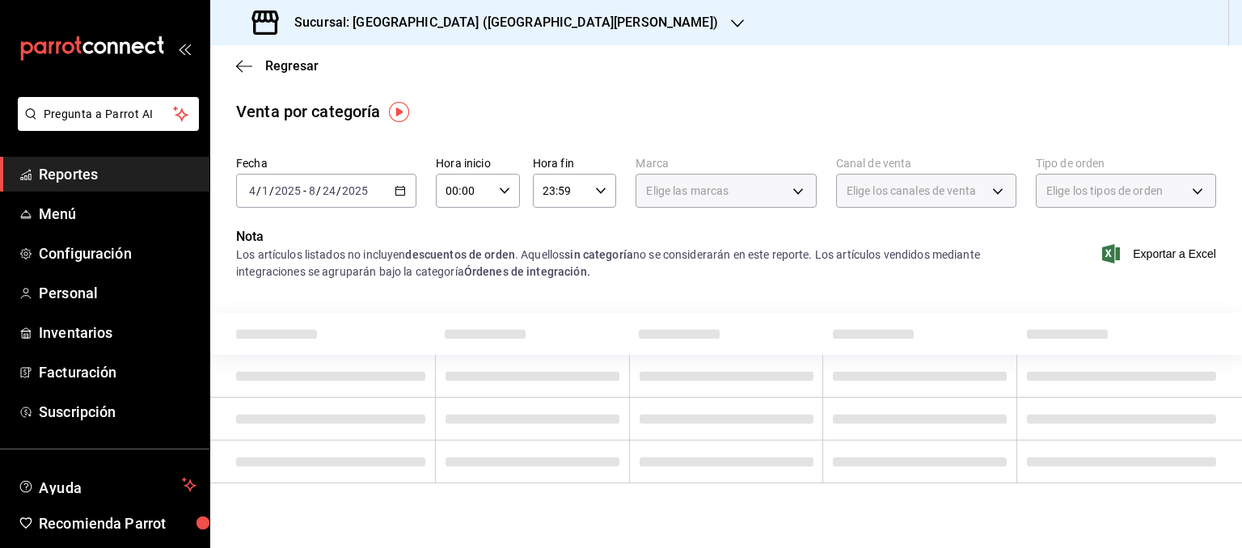
click at [593, 407] on td at bounding box center [532, 419] width 194 height 43
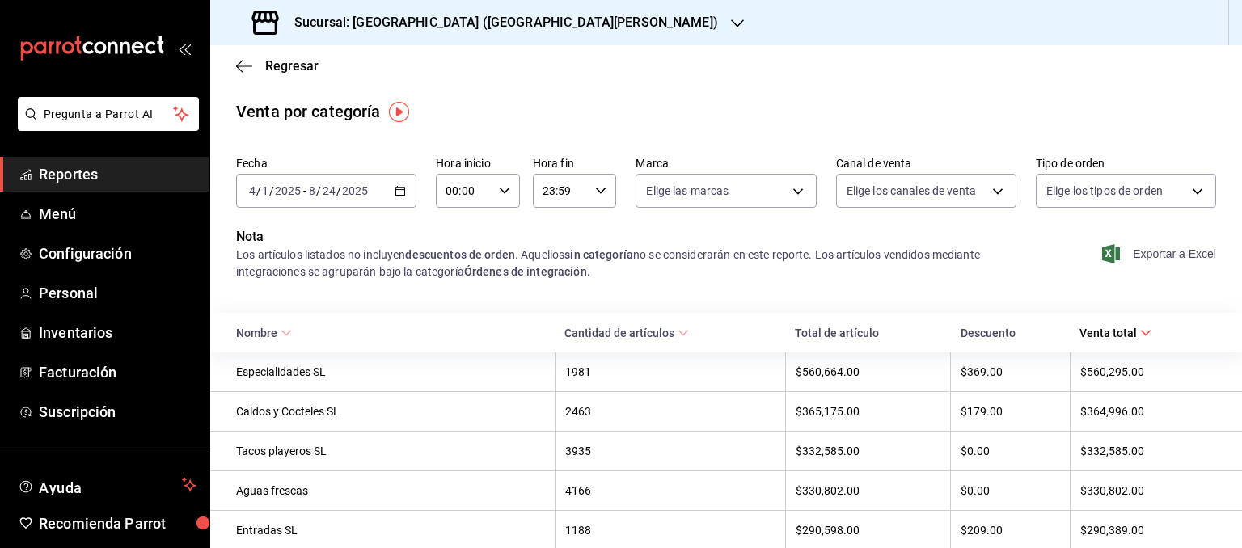
click at [1150, 257] on span "Exportar a Excel" at bounding box center [1161, 253] width 111 height 19
click at [1154, 257] on span "Exportar a Excel" at bounding box center [1161, 253] width 111 height 19
